Goal: Information Seeking & Learning: Learn about a topic

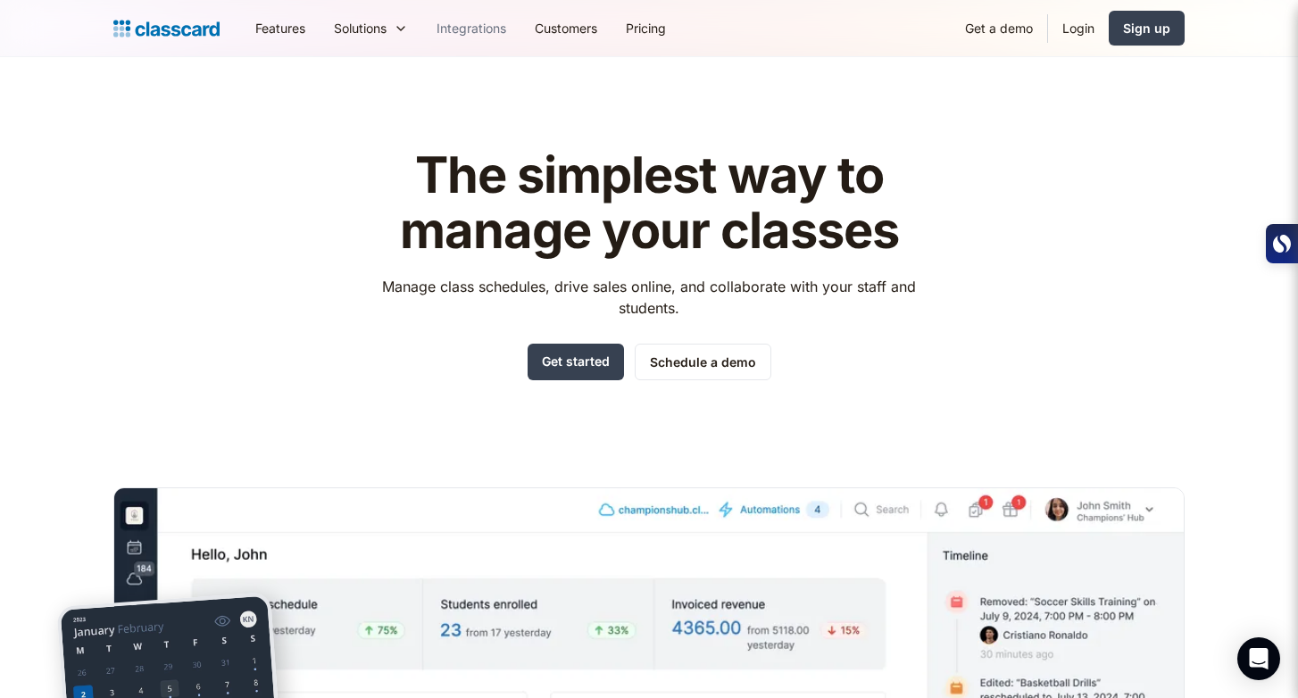
click at [491, 37] on link "Integrations" at bounding box center [471, 28] width 98 height 40
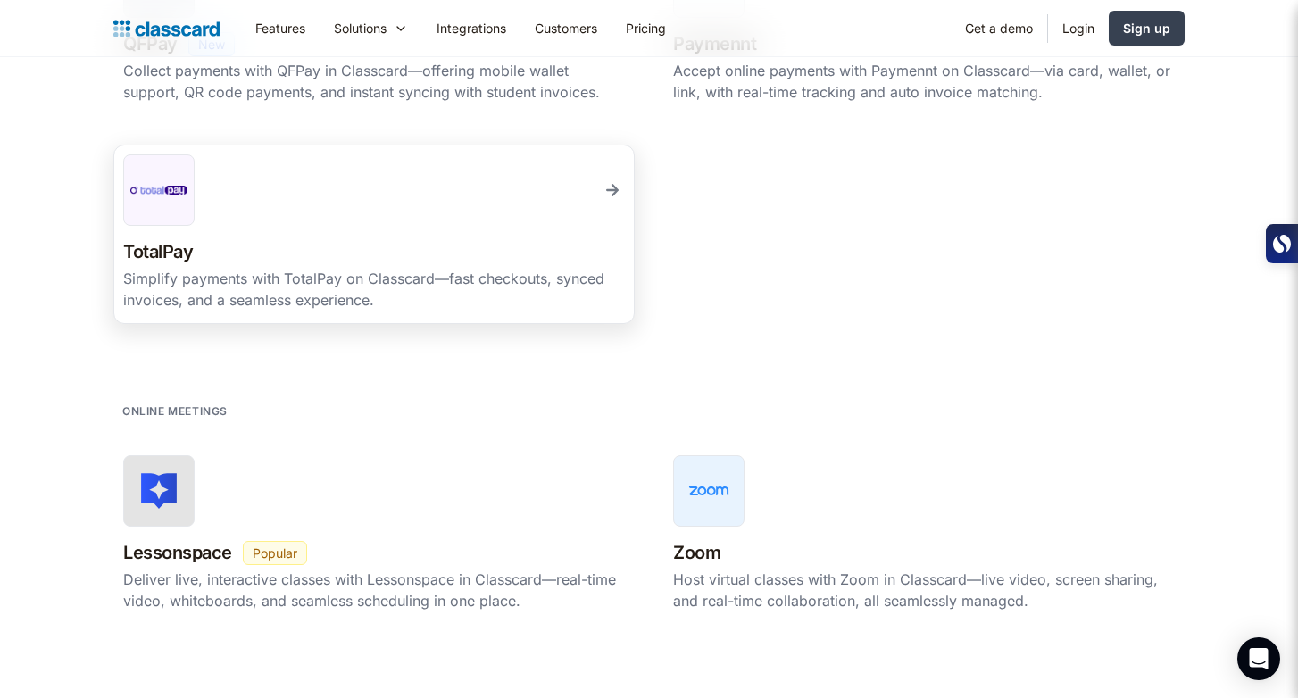
scroll to position [1801, 0]
